Goal: Complete application form: Complete application form

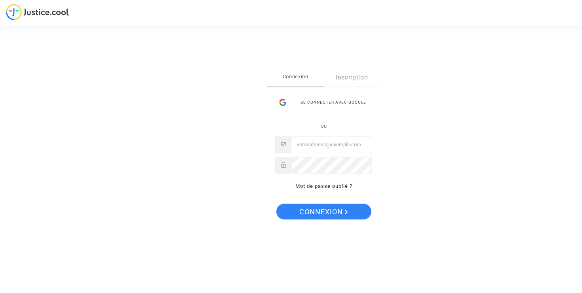
click at [332, 145] on input "Email" at bounding box center [331, 145] width 80 height 16
click at [340, 148] on input "Email" at bounding box center [331, 145] width 80 height 16
type input "[PERSON_NAME][EMAIL_ADDRESS][PERSON_NAME][DOMAIN_NAME]"
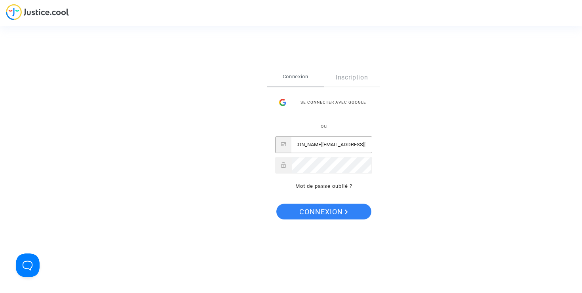
scroll to position [0, 0]
click at [276, 204] on button "Connexion" at bounding box center [323, 212] width 95 height 16
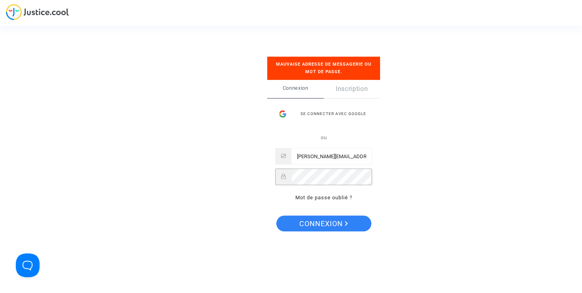
click at [276, 216] on button "Connexion" at bounding box center [323, 224] width 95 height 16
click at [322, 200] on link "Mot de passe oublié ?" at bounding box center [323, 198] width 57 height 6
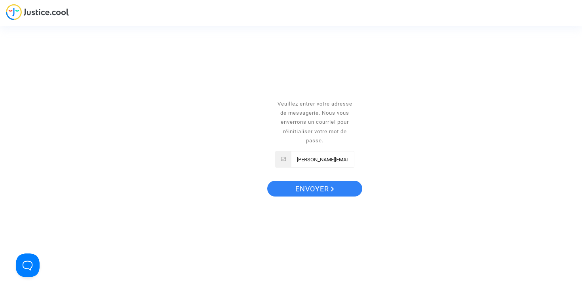
click at [327, 160] on input "audrey.paysac.wurgler@gmail.com" at bounding box center [322, 160] width 63 height 16
click at [327, 185] on span "Envoyer" at bounding box center [314, 189] width 39 height 17
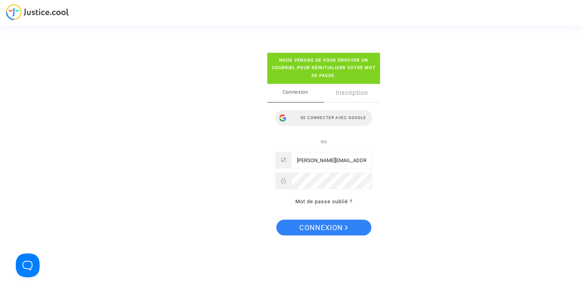
click at [335, 118] on div "Se connecter avec Google" at bounding box center [323, 118] width 97 height 16
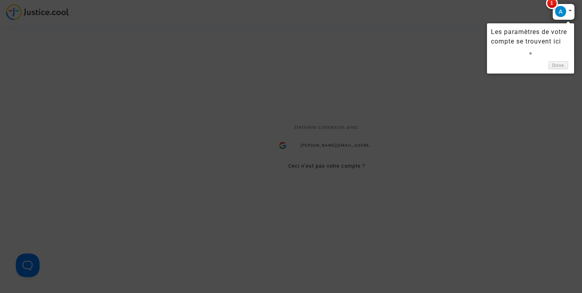
click at [569, 11] on div at bounding box center [563, 12] width 23 height 17
click at [562, 68] on link "Done" at bounding box center [558, 65] width 20 height 8
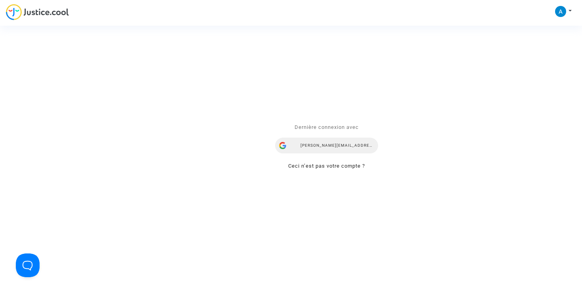
click at [351, 142] on div "[PERSON_NAME][EMAIL_ADDRESS][PERSON_NAME][DOMAIN_NAME]" at bounding box center [326, 146] width 103 height 16
click at [351, 142] on div "Dernière connexion avec audrey.paysac.wurgler@gmail.com Ceci n’est pas votre co…" at bounding box center [326, 147] width 119 height 64
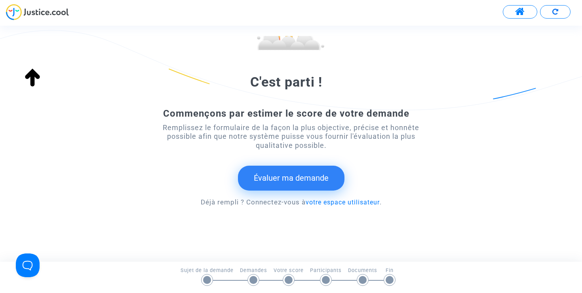
scroll to position [109, 0]
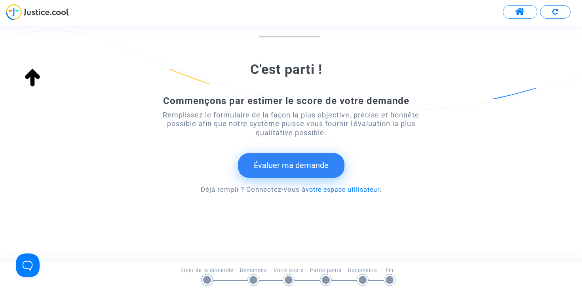
click at [316, 167] on button "Évaluer ma demande" at bounding box center [291, 165] width 106 height 25
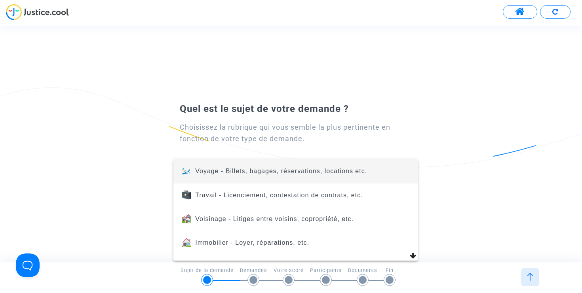
click at [319, 78] on div at bounding box center [291, 146] width 582 height 293
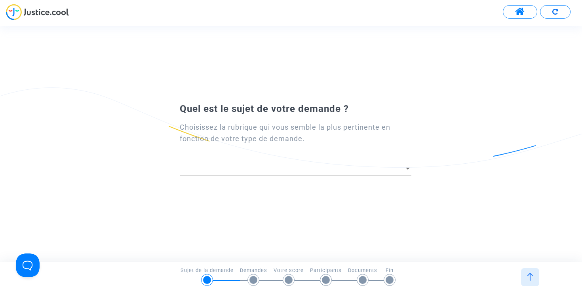
click at [326, 173] on div at bounding box center [296, 166] width 232 height 20
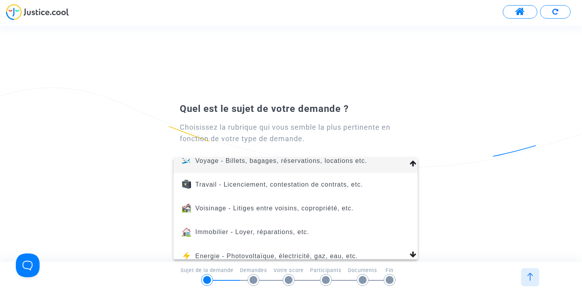
scroll to position [0, 0]
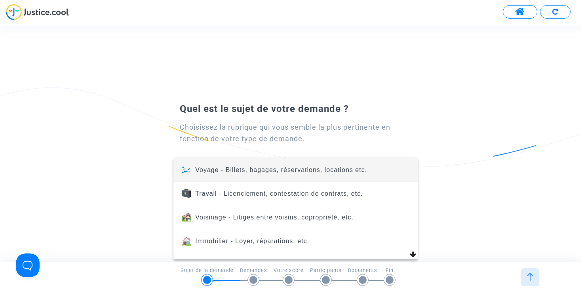
click at [470, 154] on div at bounding box center [291, 146] width 582 height 293
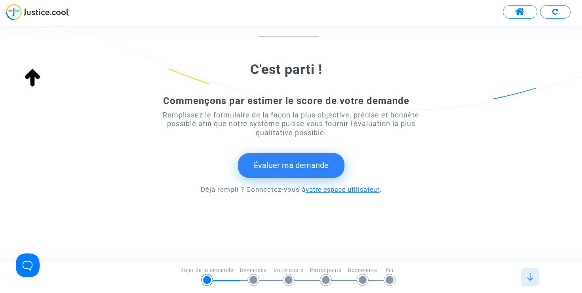
click at [357, 190] on link "votre espace utilisateur" at bounding box center [343, 190] width 74 height 8
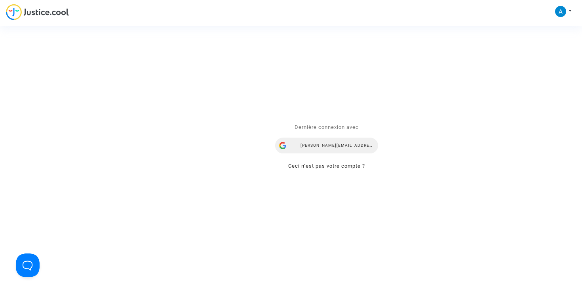
click at [343, 144] on div "[PERSON_NAME][EMAIL_ADDRESS][PERSON_NAME][DOMAIN_NAME]" at bounding box center [326, 146] width 103 height 16
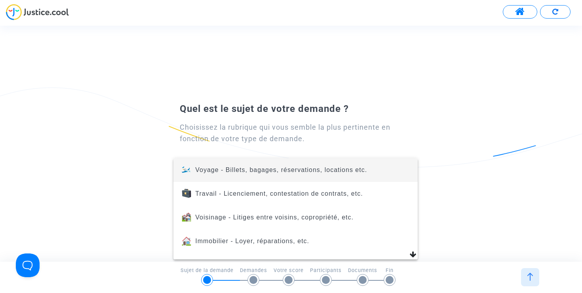
click at [345, 169] on span "Voyage - Billets, bagages, réservations, locations etc." at bounding box center [281, 170] width 172 height 7
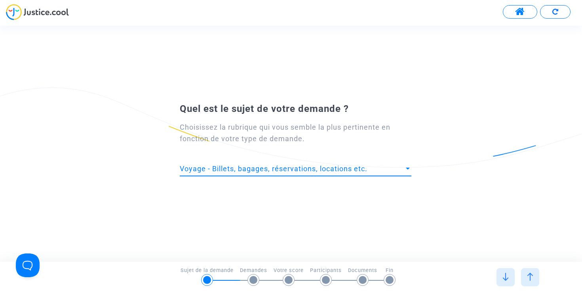
click at [345, 169] on span "Voyage - Billets, bagages, réservations, locations etc." at bounding box center [274, 169] width 188 height 8
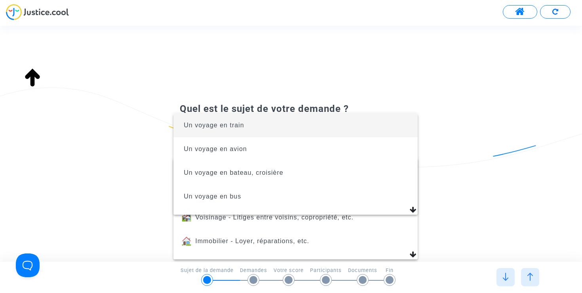
click at [493, 216] on div at bounding box center [291, 146] width 582 height 293
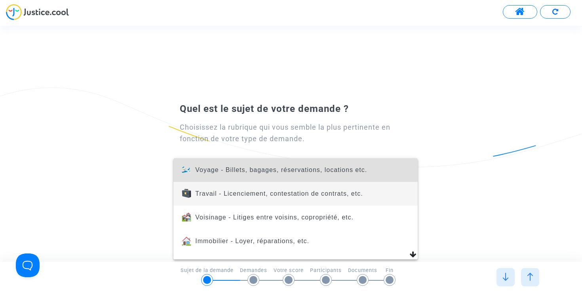
click at [380, 203] on span "Travail - Licenciement, contestation de contrats, etc." at bounding box center [296, 194] width 232 height 24
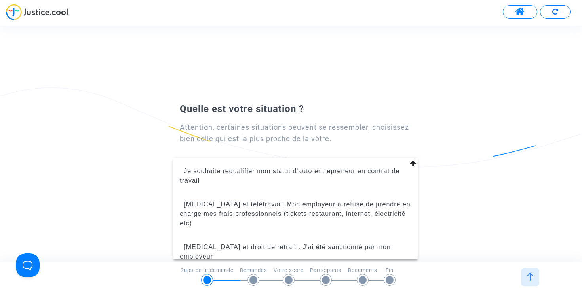
scroll to position [426, 0]
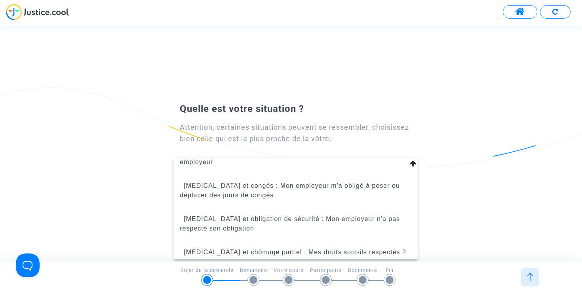
click at [521, 76] on div at bounding box center [291, 146] width 582 height 293
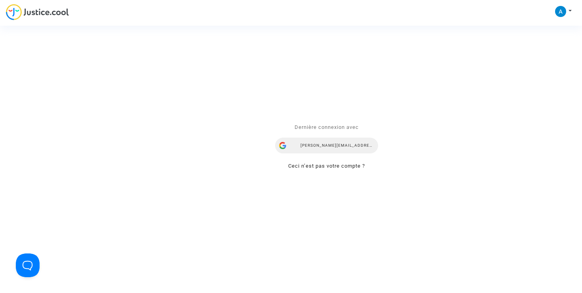
click at [357, 144] on div "[PERSON_NAME][EMAIL_ADDRESS][PERSON_NAME][DOMAIN_NAME]" at bounding box center [326, 146] width 103 height 16
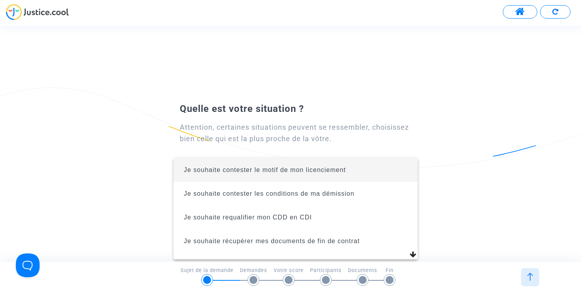
click at [380, 91] on div at bounding box center [291, 146] width 582 height 293
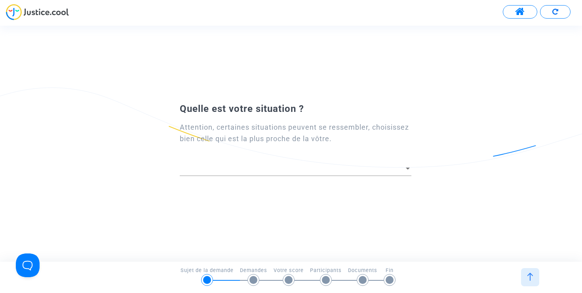
click at [290, 179] on div at bounding box center [296, 170] width 232 height 29
click at [287, 169] on span at bounding box center [292, 169] width 224 height 8
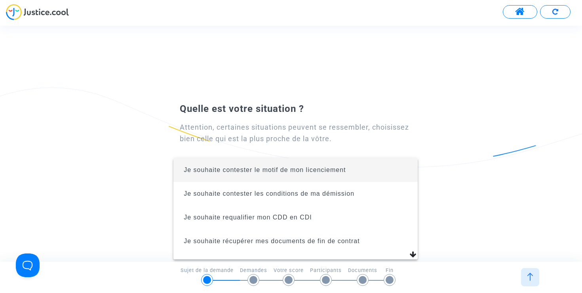
click at [481, 138] on div at bounding box center [291, 146] width 582 height 293
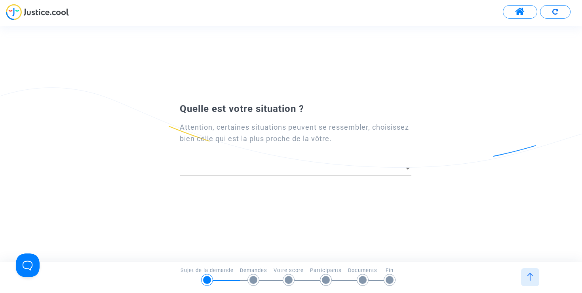
click at [516, 12] on span at bounding box center [520, 12] width 10 height 10
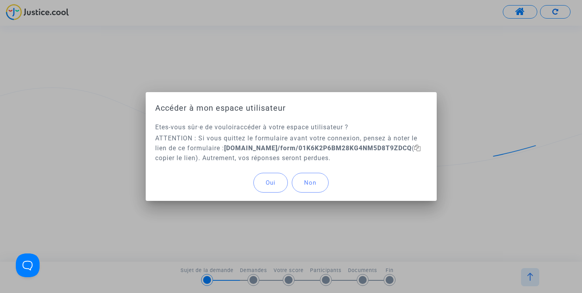
click at [271, 185] on span "Oui" at bounding box center [271, 182] width 10 height 7
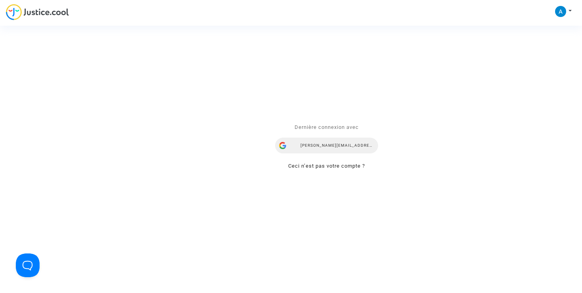
click at [342, 144] on div "audrey.paysac.wurgler@gmail.com" at bounding box center [326, 146] width 103 height 16
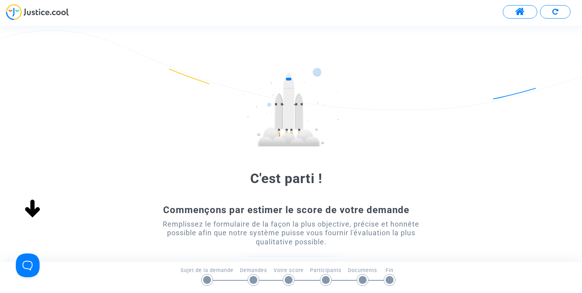
click at [15, 5] on img at bounding box center [37, 12] width 63 height 16
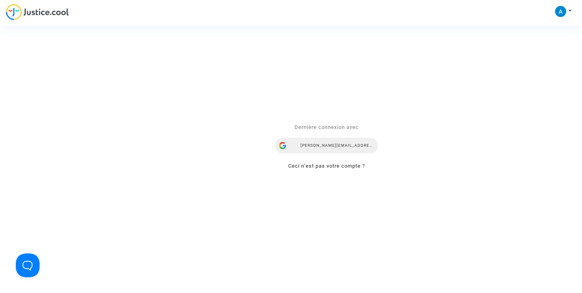
click at [337, 150] on div "audrey.paysac.wurgler@gmail.com" at bounding box center [326, 146] width 103 height 16
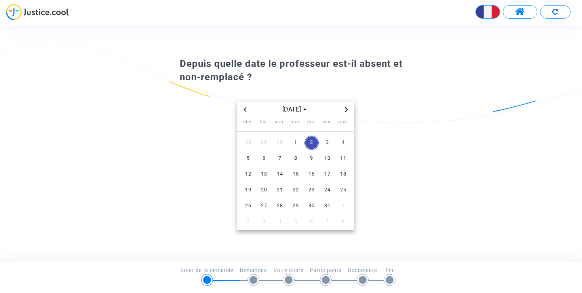
click at [246, 111] on icon "Previous month" at bounding box center [245, 109] width 5 height 5
click at [264, 140] on span "1" at bounding box center [264, 143] width 14 height 14
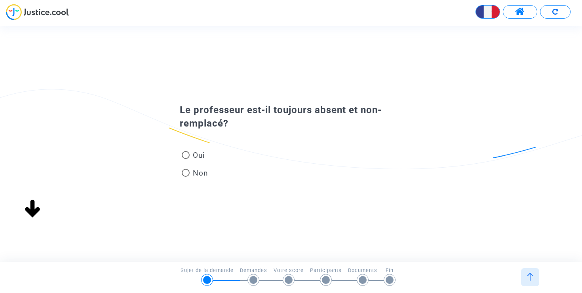
click at [185, 156] on span at bounding box center [186, 155] width 8 height 8
click at [185, 159] on input "Oui" at bounding box center [185, 159] width 0 height 0
radio input "true"
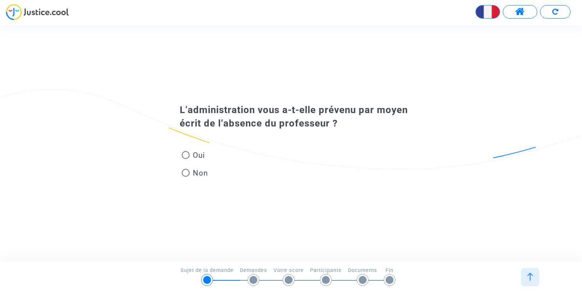
click at [186, 153] on span at bounding box center [186, 155] width 8 height 8
click at [186, 159] on input "Oui" at bounding box center [185, 159] width 0 height 0
radio input "true"
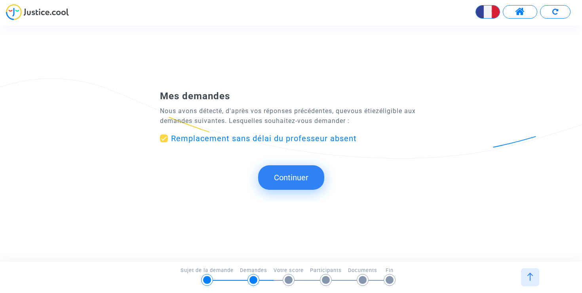
click at [282, 178] on button "Continuer" at bounding box center [291, 177] width 66 height 25
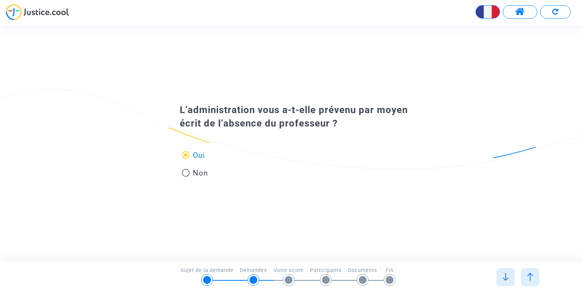
click at [188, 174] on span at bounding box center [186, 173] width 8 height 8
click at [186, 177] on input "Non" at bounding box center [185, 177] width 0 height 0
radio input "true"
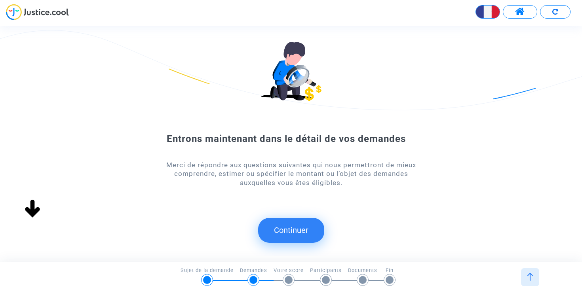
click at [296, 226] on button "Continuer" at bounding box center [291, 230] width 66 height 25
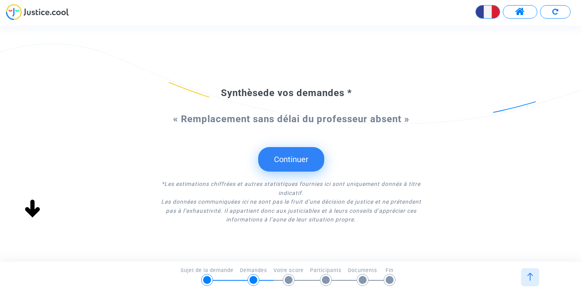
click at [295, 160] on button "Continuer" at bounding box center [291, 159] width 66 height 25
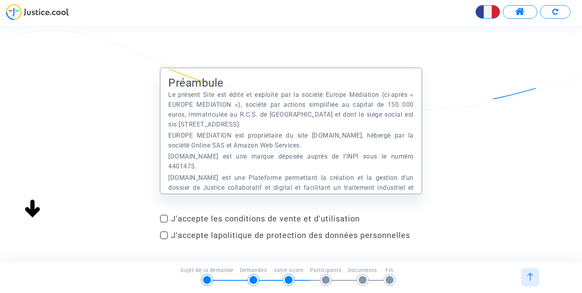
click at [165, 218] on span at bounding box center [164, 219] width 8 height 8
click at [164, 223] on input "J'accepte les conditions de vente et d'utilisation" at bounding box center [163, 223] width 0 height 0
checkbox input "true"
